Goal: Task Accomplishment & Management: Use online tool/utility

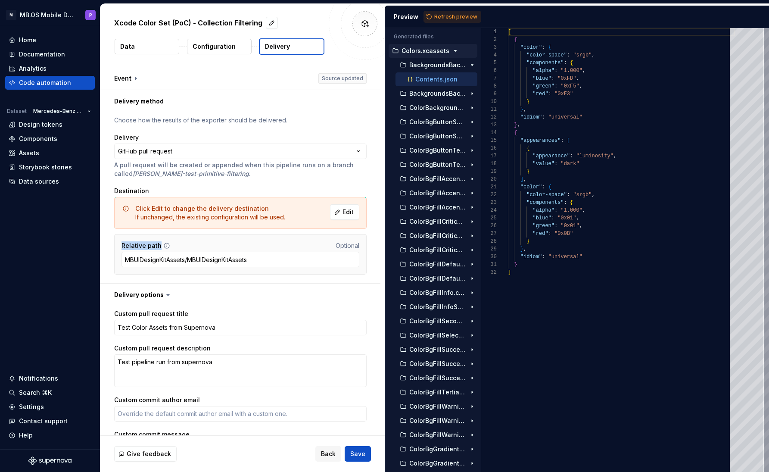
drag, startPoint x: 118, startPoint y: 244, endPoint x: 225, endPoint y: 240, distance: 106.5
click at [225, 240] on div "Relative path Optional MBUIDesignKitAssets/MBUIDesignKitAssets" at bounding box center [240, 254] width 252 height 41
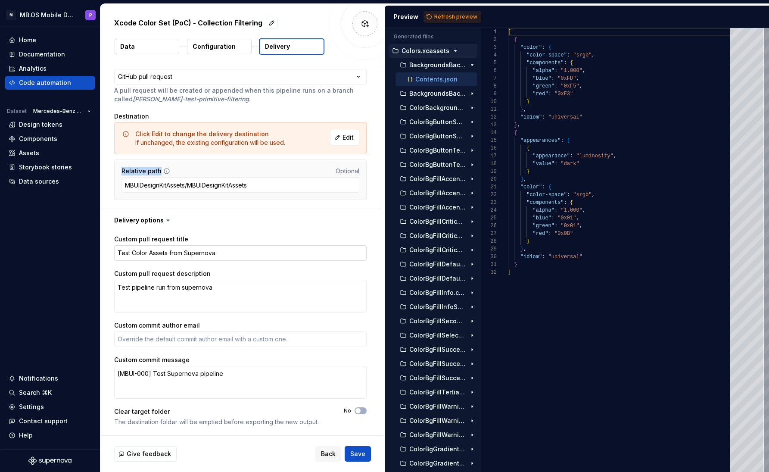
scroll to position [75, 0]
drag, startPoint x: 236, startPoint y: 254, endPoint x: 95, endPoint y: 254, distance: 140.5
click at [95, 254] on div "**********" at bounding box center [384, 236] width 769 height 472
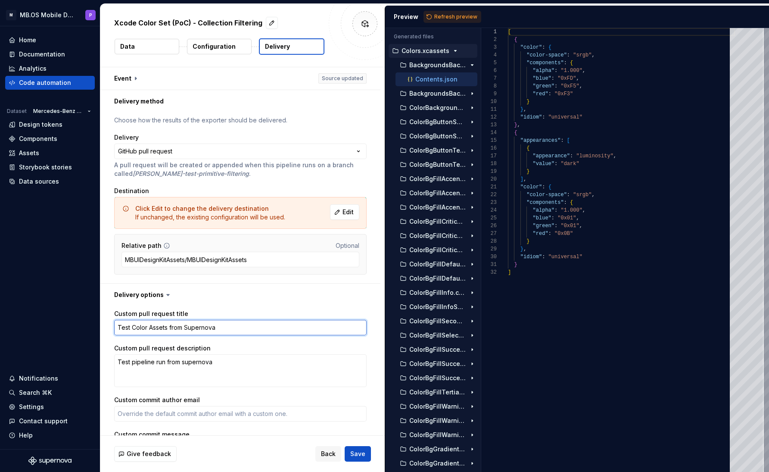
scroll to position [0, 0]
click at [223, 47] on p "Configuration" at bounding box center [214, 46] width 43 height 9
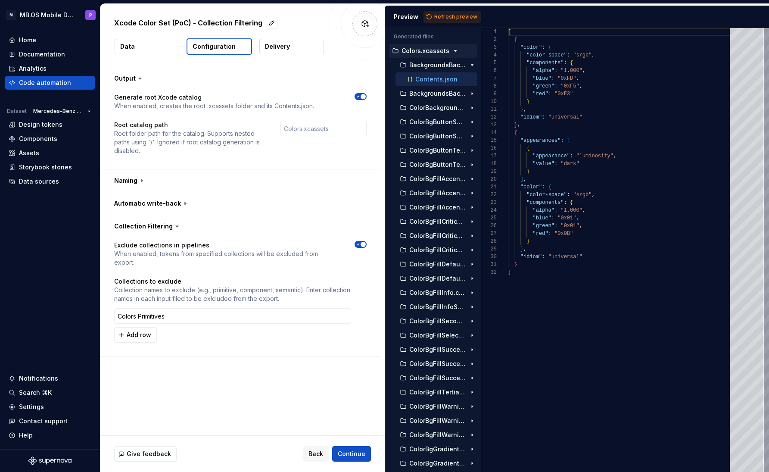
click at [150, 45] on button "Data" at bounding box center [147, 47] width 65 height 16
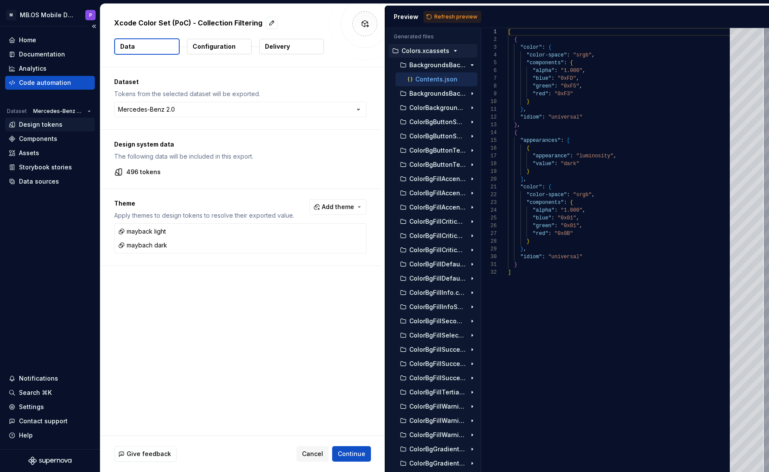
click at [50, 125] on div "Design tokens" at bounding box center [41, 124] width 44 height 9
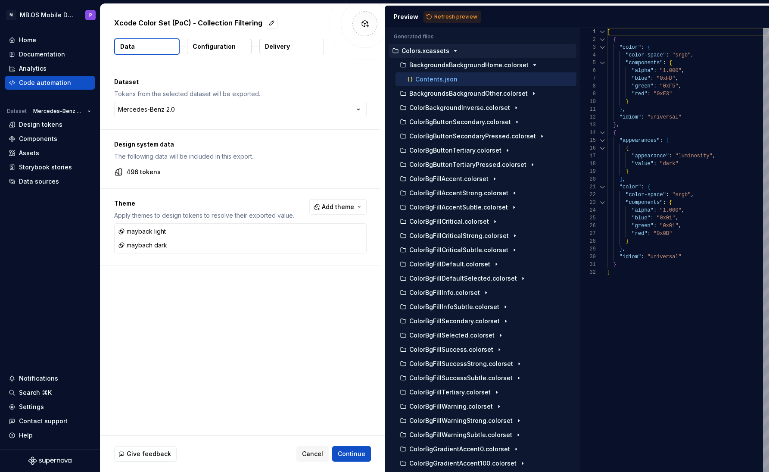
click at [581, 131] on div "Generated files Accessibility guide for tree . Navigate the tree with the arrow…" at bounding box center [577, 250] width 384 height 444
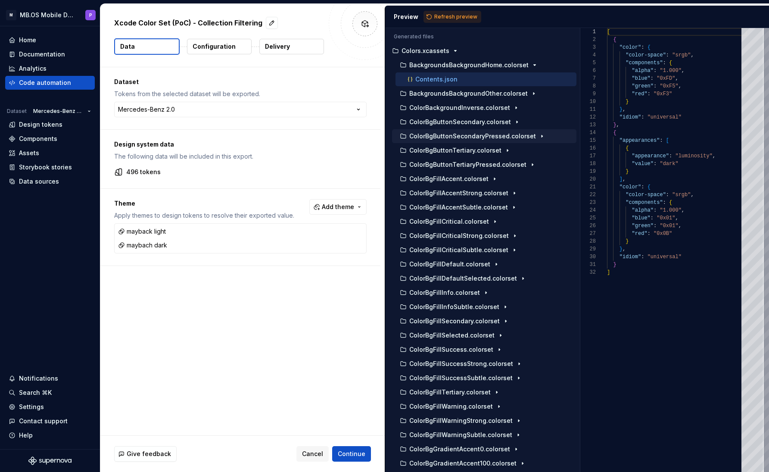
click at [539, 134] on icon "button" at bounding box center [542, 136] width 7 height 7
click at [298, 45] on button "Delivery" at bounding box center [291, 47] width 65 height 16
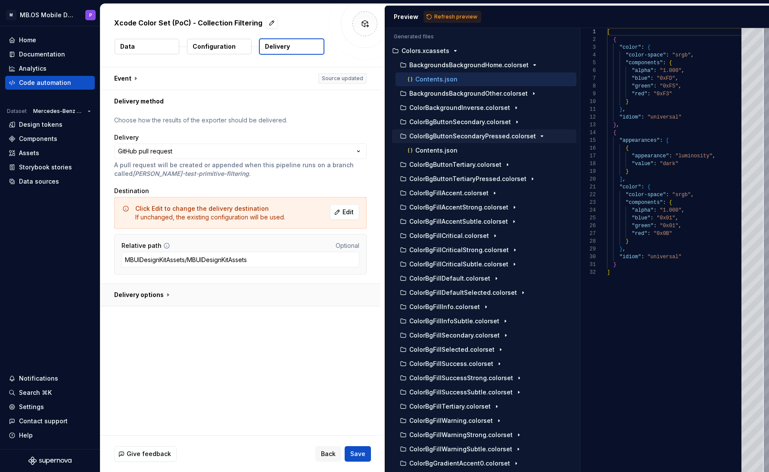
click at [164, 300] on button "button" at bounding box center [240, 295] width 280 height 22
type textarea "*"
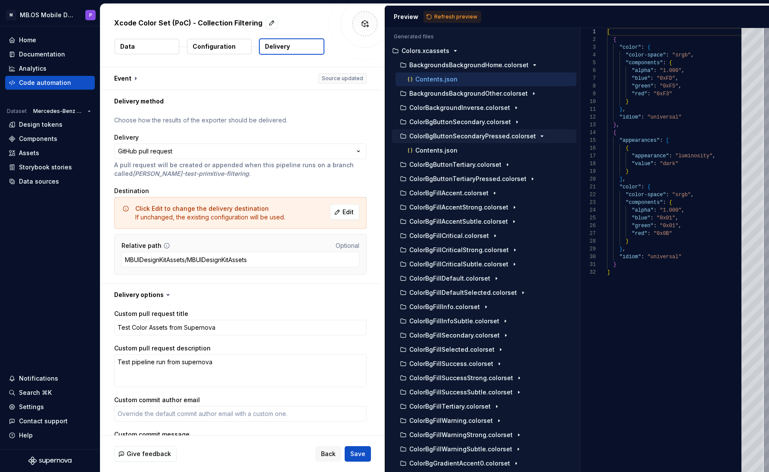
click at [230, 46] on p "Configuration" at bounding box center [214, 46] width 43 height 9
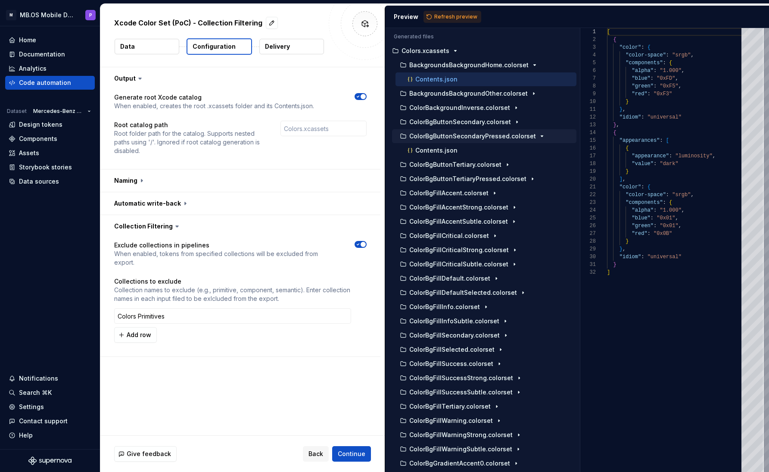
click at [223, 47] on p "Configuration" at bounding box center [214, 46] width 43 height 9
click at [287, 44] on p "Delivery" at bounding box center [277, 46] width 25 height 9
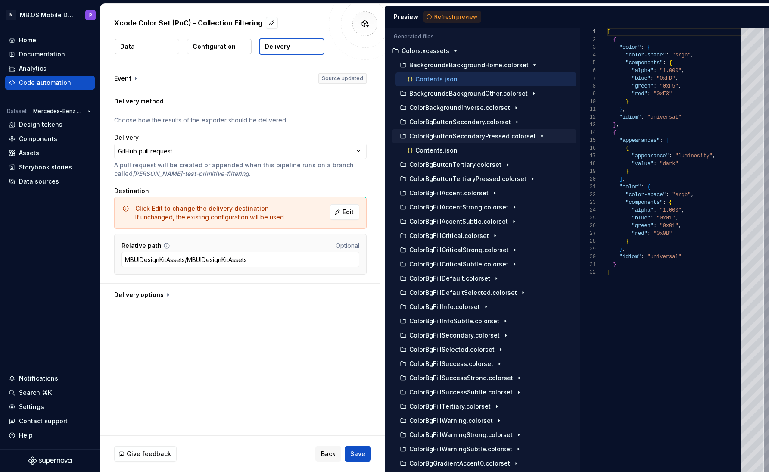
click at [152, 47] on button "Data" at bounding box center [147, 47] width 65 height 16
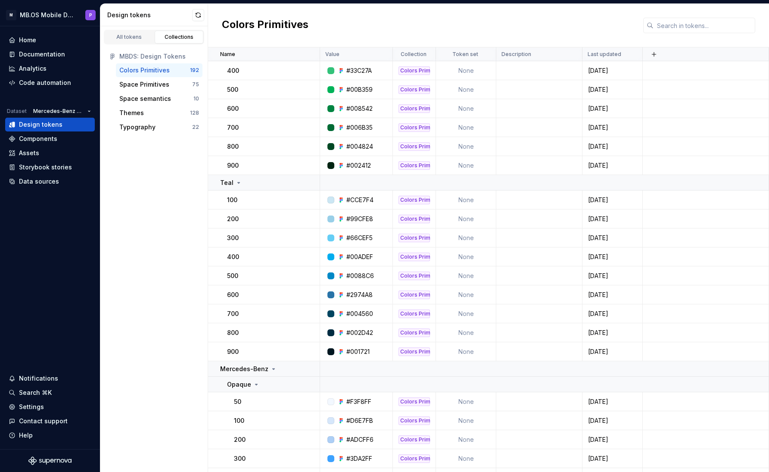
scroll to position [1898, 0]
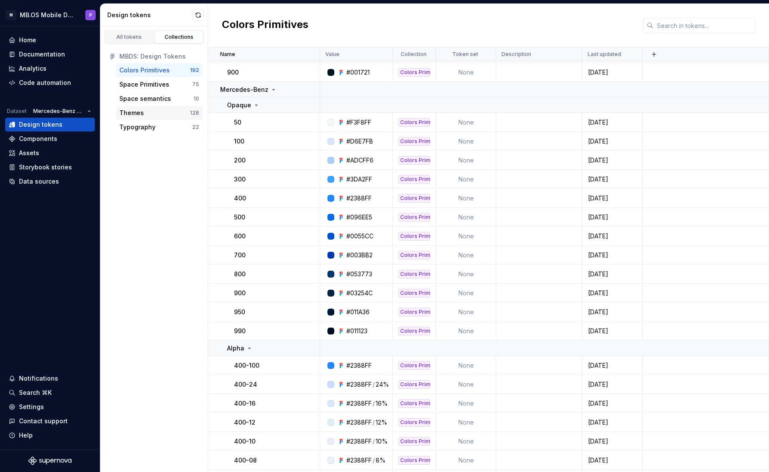
click at [162, 115] on div "Themes" at bounding box center [154, 113] width 71 height 9
